Goal: Navigation & Orientation: Locate item on page

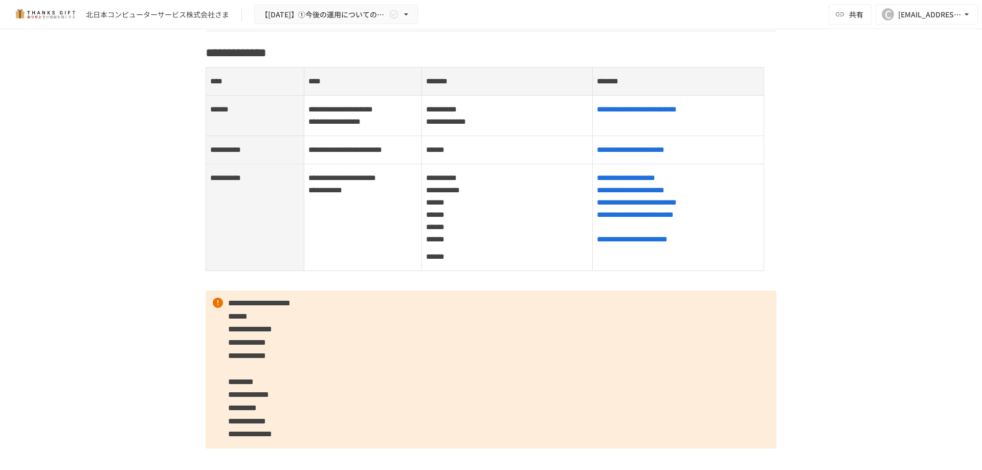
scroll to position [1671, 0]
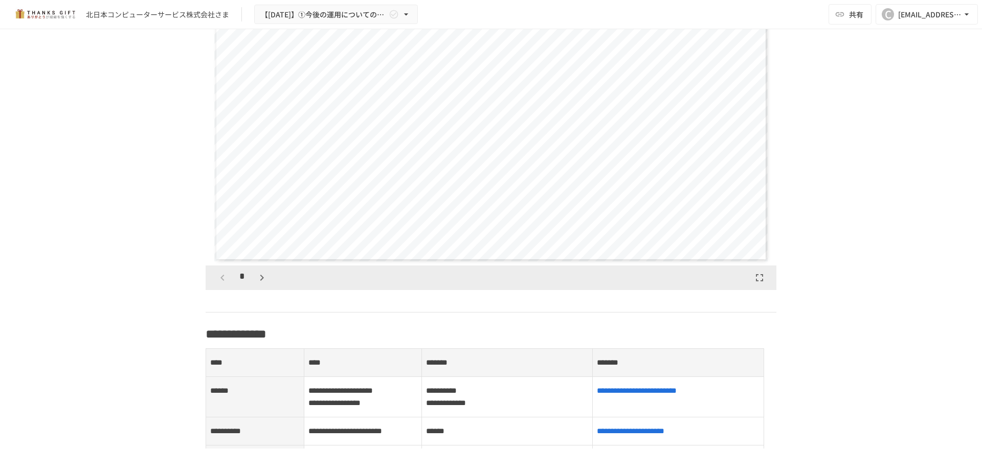
scroll to position [1187, 0]
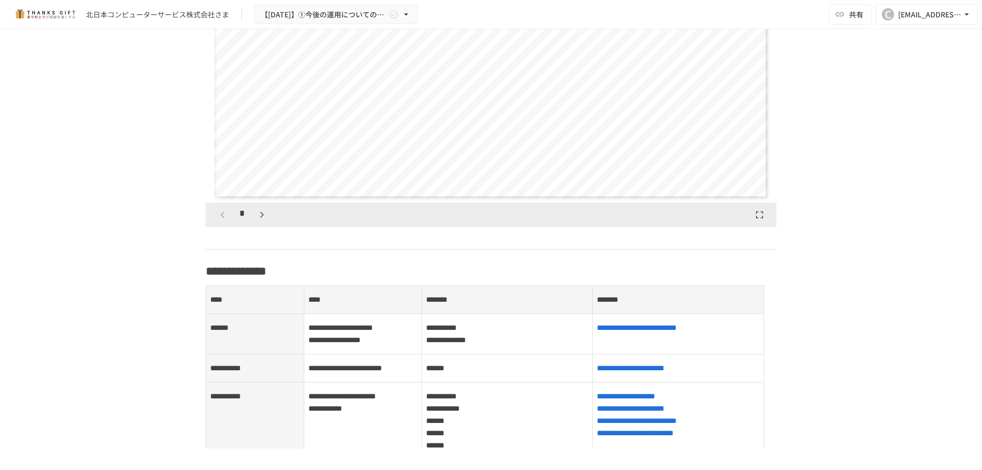
click at [262, 221] on icon "button" at bounding box center [262, 215] width 12 height 12
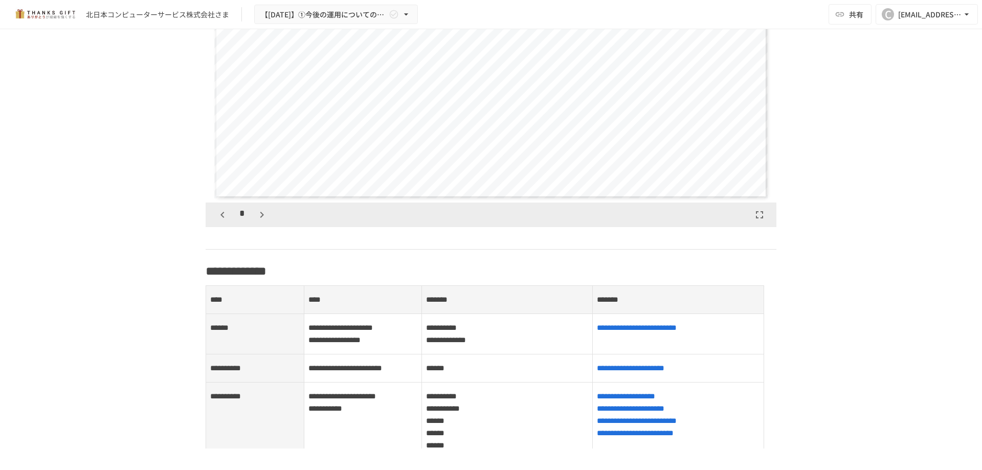
click at [262, 221] on icon "button" at bounding box center [262, 215] width 12 height 12
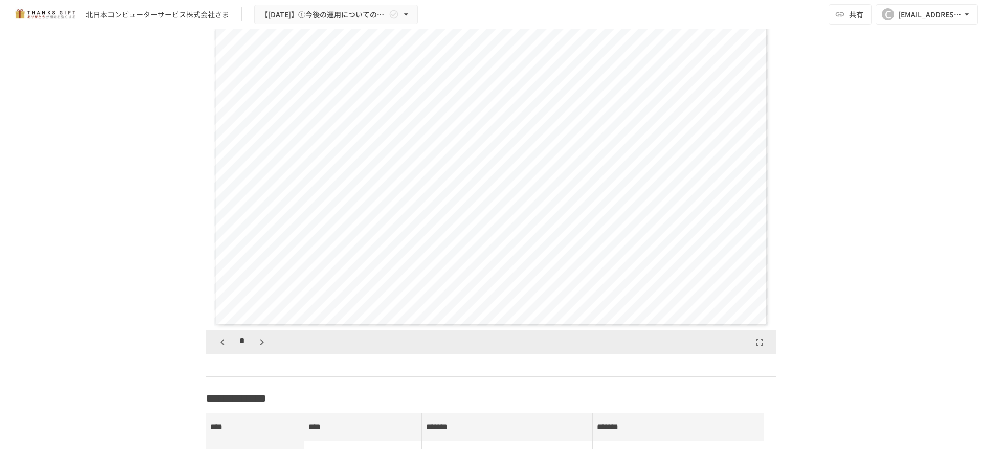
scroll to position [1085, 0]
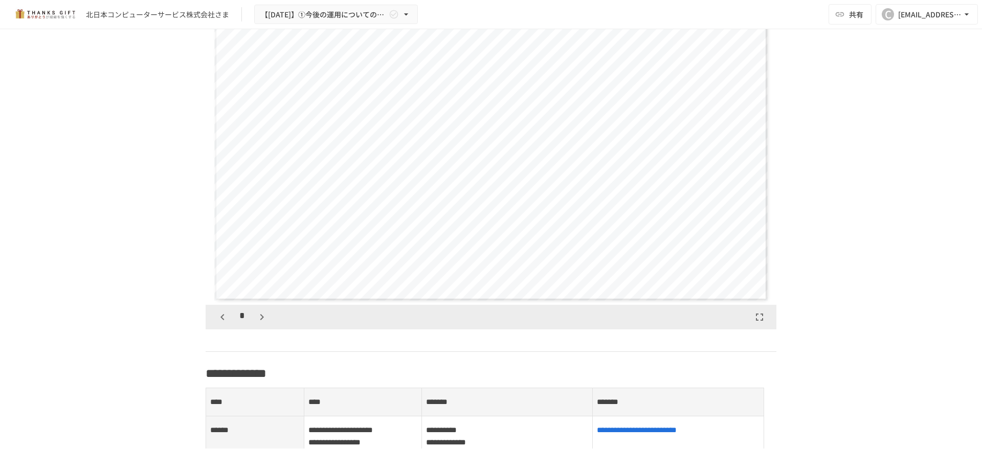
click at [221, 323] on icon "button" at bounding box center [222, 317] width 12 height 12
click at [256, 323] on icon "button" at bounding box center [262, 317] width 12 height 12
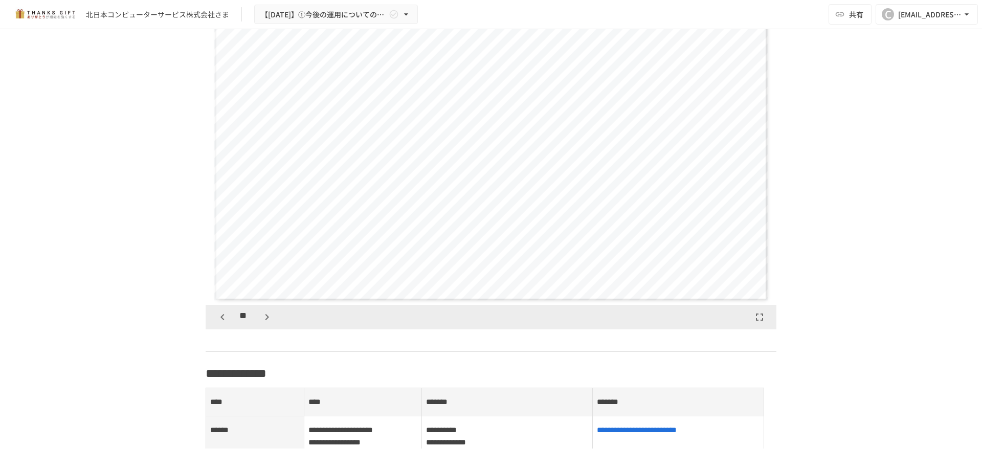
click at [254, 324] on div "**" at bounding box center [245, 316] width 62 height 17
click at [262, 323] on icon "button" at bounding box center [267, 317] width 12 height 12
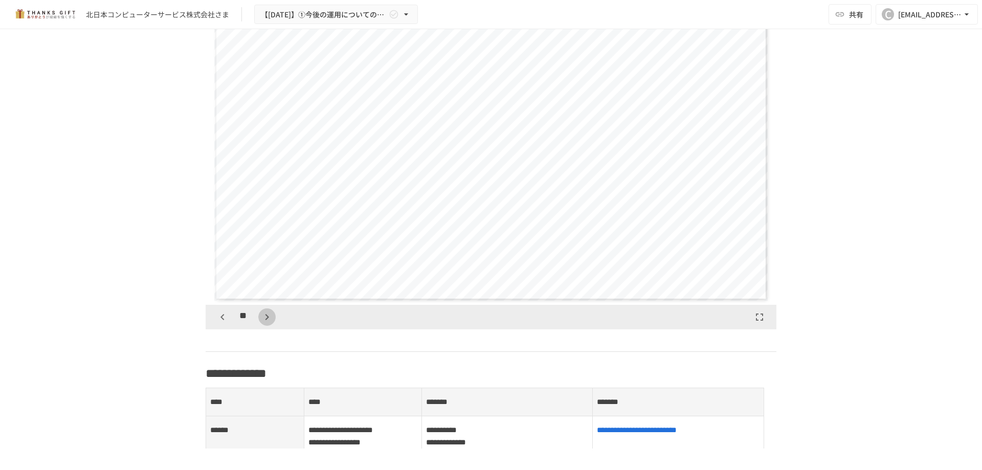
click at [262, 323] on icon "button" at bounding box center [267, 317] width 12 height 12
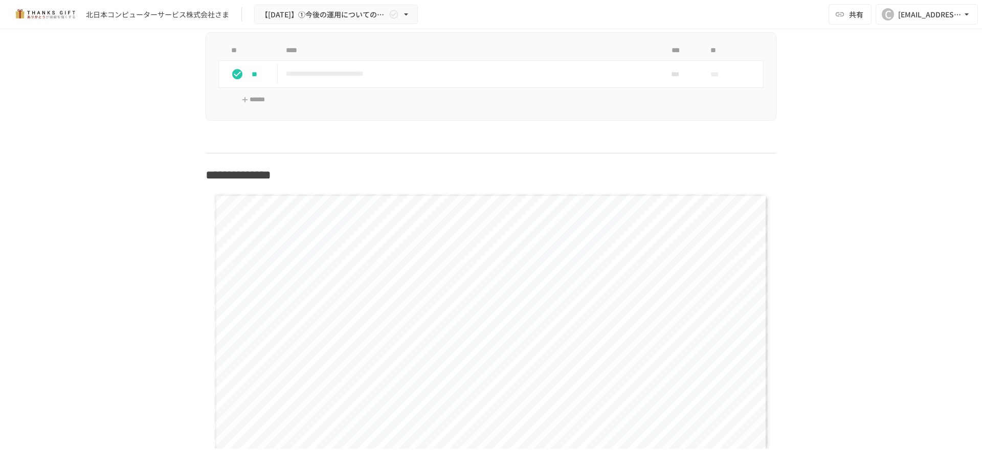
scroll to position [1085, 0]
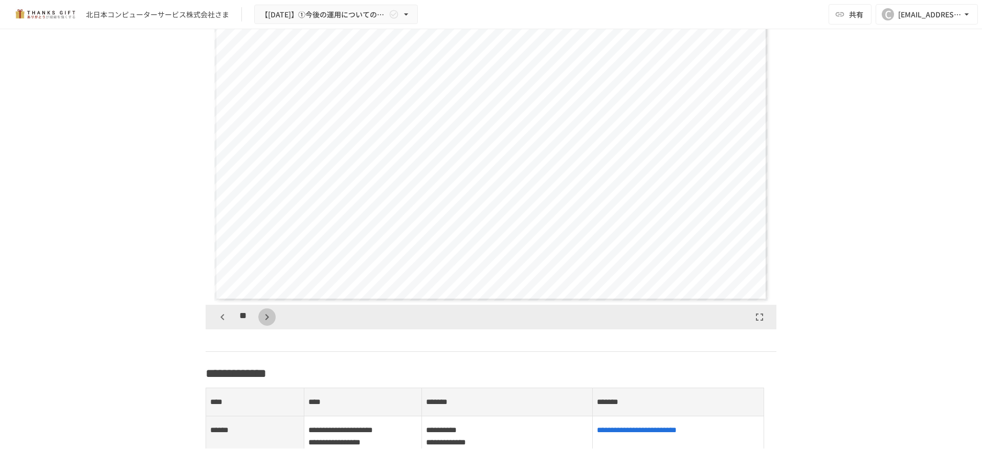
click at [269, 323] on icon "button" at bounding box center [267, 317] width 12 height 12
click at [223, 323] on icon "button" at bounding box center [222, 317] width 12 height 12
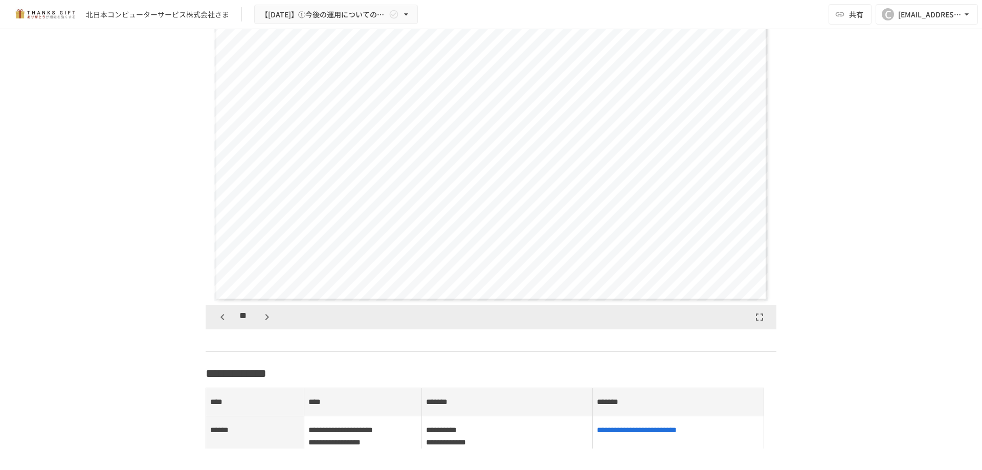
click at [223, 323] on icon "button" at bounding box center [222, 317] width 12 height 12
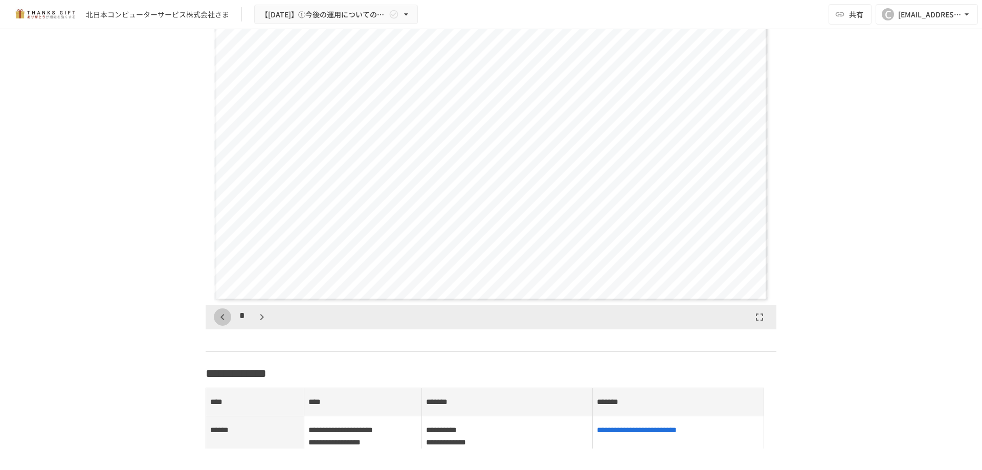
scroll to position [2238, 0]
click at [259, 323] on icon "button" at bounding box center [262, 317] width 12 height 12
click at [261, 323] on icon "button" at bounding box center [267, 317] width 12 height 12
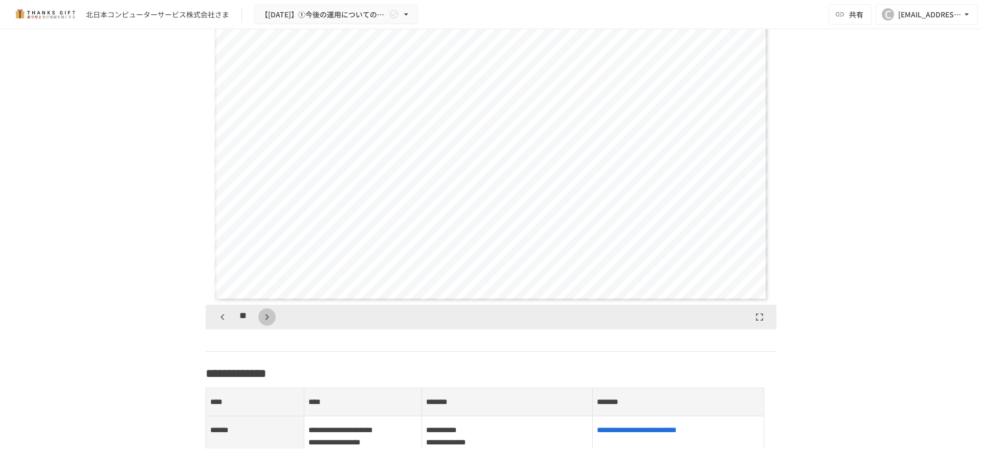
click at [261, 323] on icon "button" at bounding box center [267, 317] width 12 height 12
click at [239, 323] on span "**" at bounding box center [244, 315] width 11 height 15
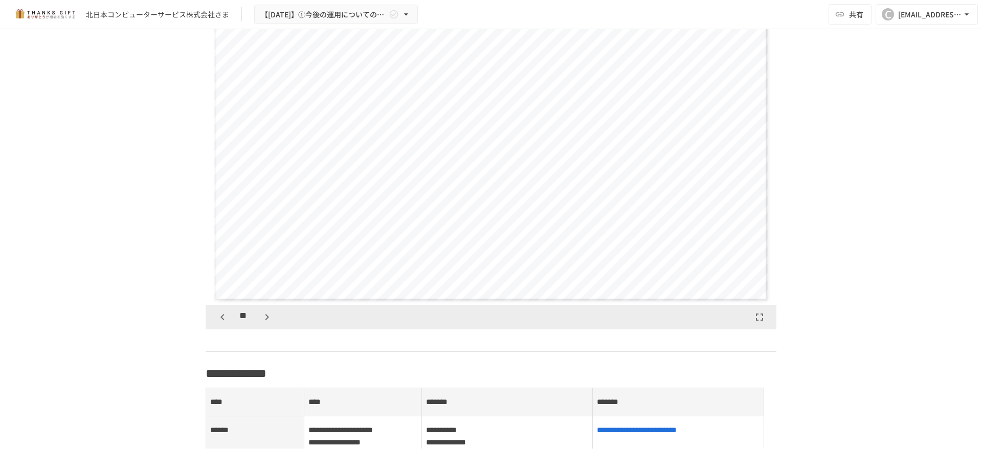
click at [206, 329] on div "**" at bounding box center [491, 317] width 571 height 25
click at [208, 328] on div "**" at bounding box center [491, 317] width 571 height 25
click at [214, 326] on button "button" at bounding box center [222, 316] width 17 height 17
click at [249, 326] on div "**" at bounding box center [245, 316] width 62 height 17
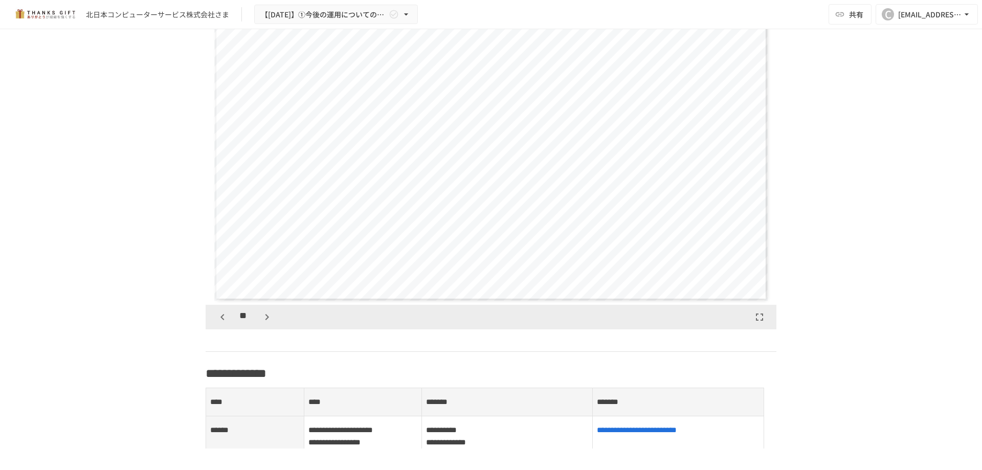
click at [261, 323] on icon "button" at bounding box center [267, 317] width 12 height 12
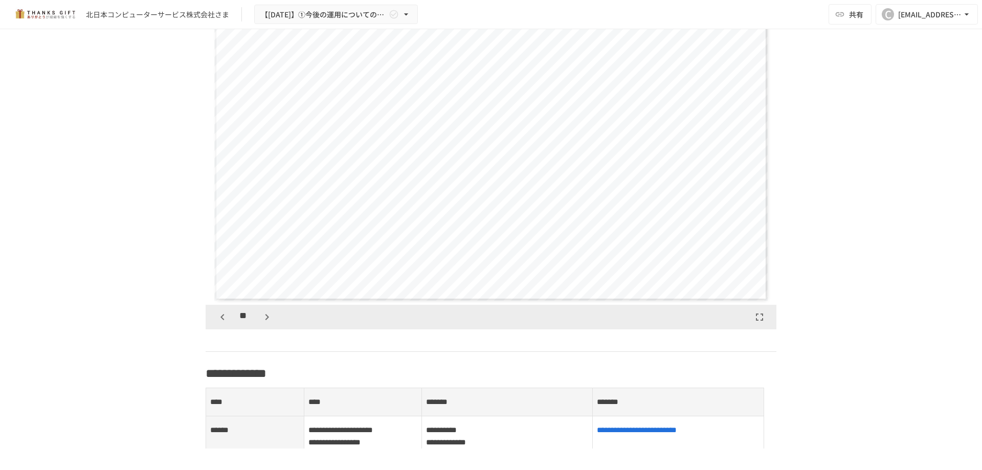
scroll to position [5114, 0]
click at [261, 323] on icon "button" at bounding box center [267, 317] width 12 height 12
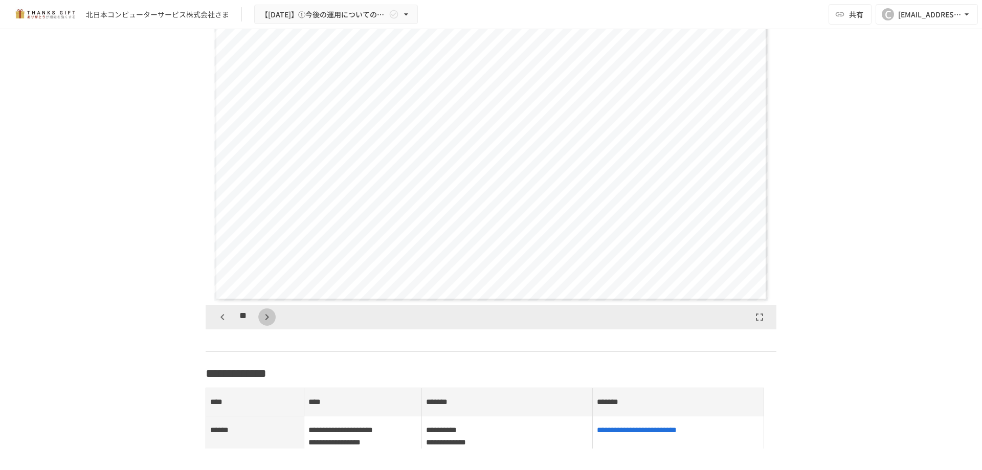
click at [261, 323] on icon "button" at bounding box center [267, 317] width 12 height 12
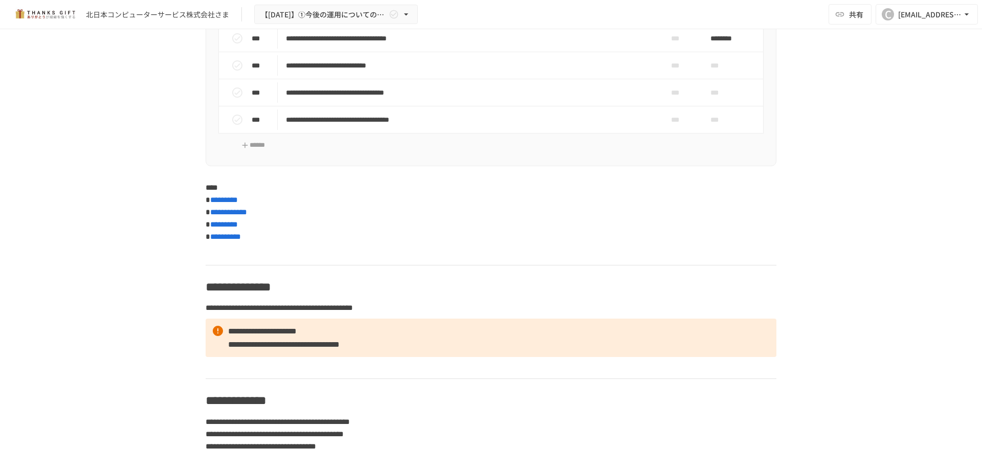
scroll to position [3744, 0]
